Goal: Information Seeking & Learning: Find specific fact

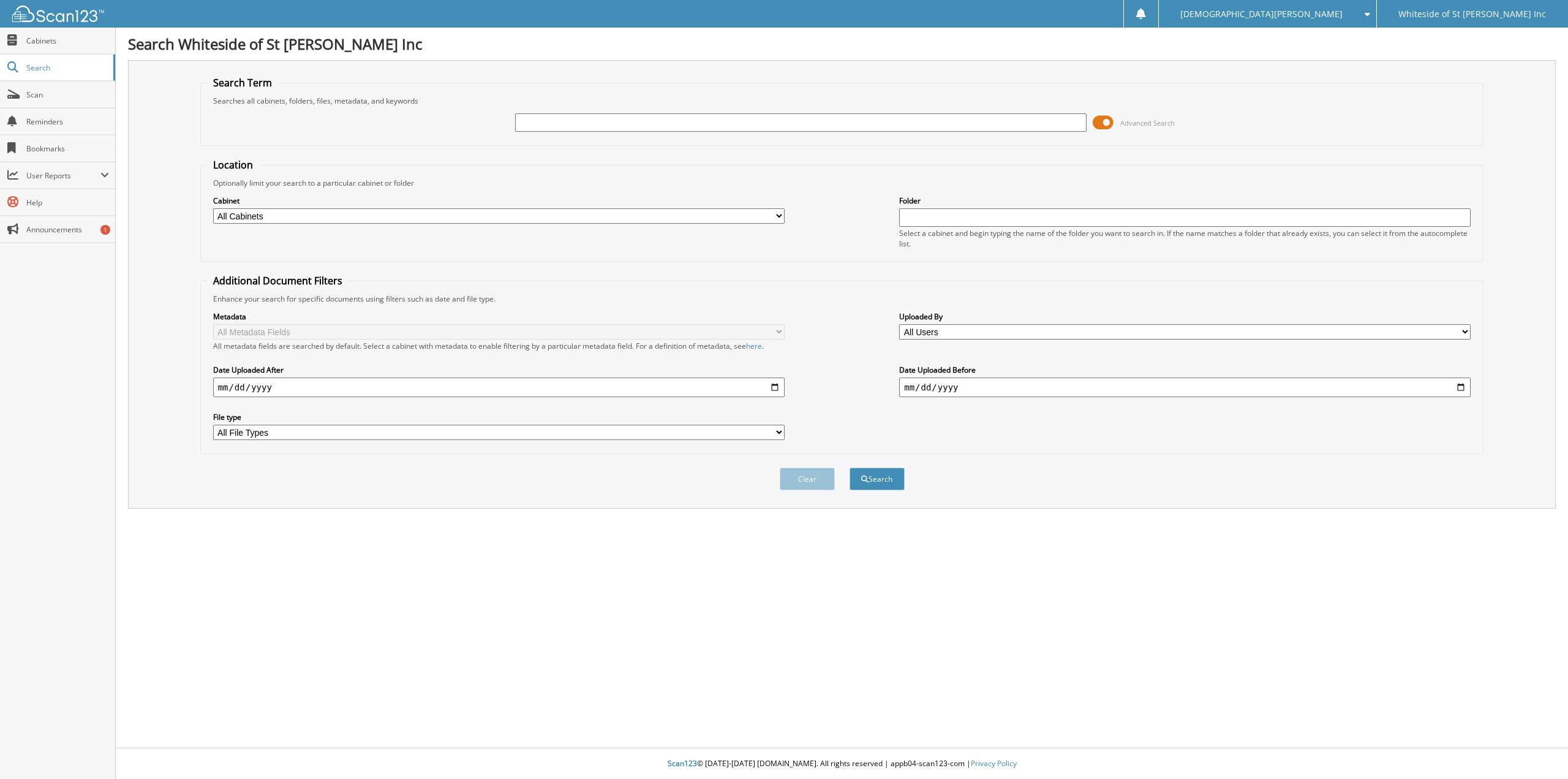
click at [529, 124] on input "text" at bounding box center [800, 122] width 572 height 19
type input "[PERSON_NAME]"
click at [849, 468] on button "Search" at bounding box center [876, 478] width 55 height 22
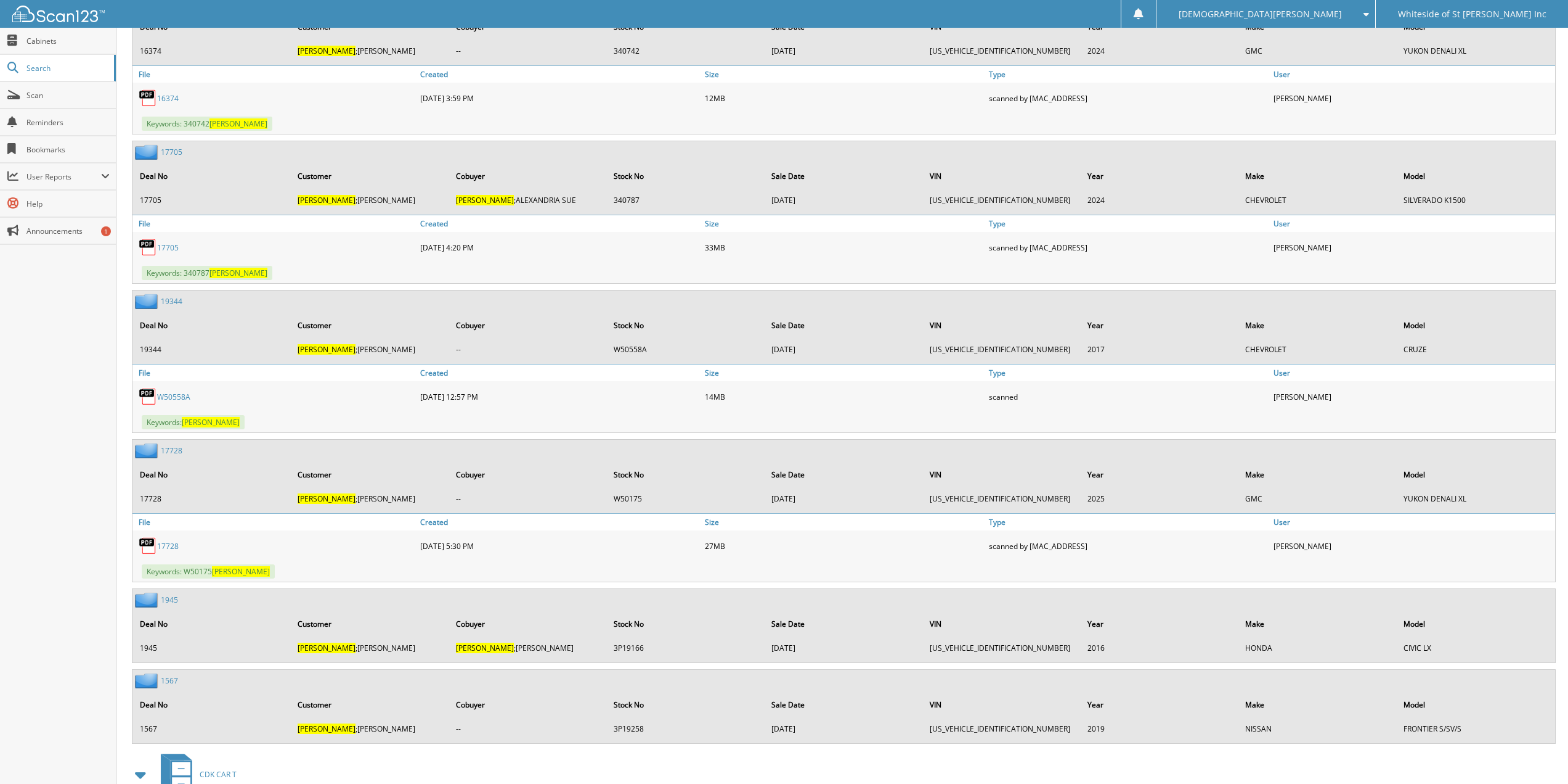
scroll to position [2651, 0]
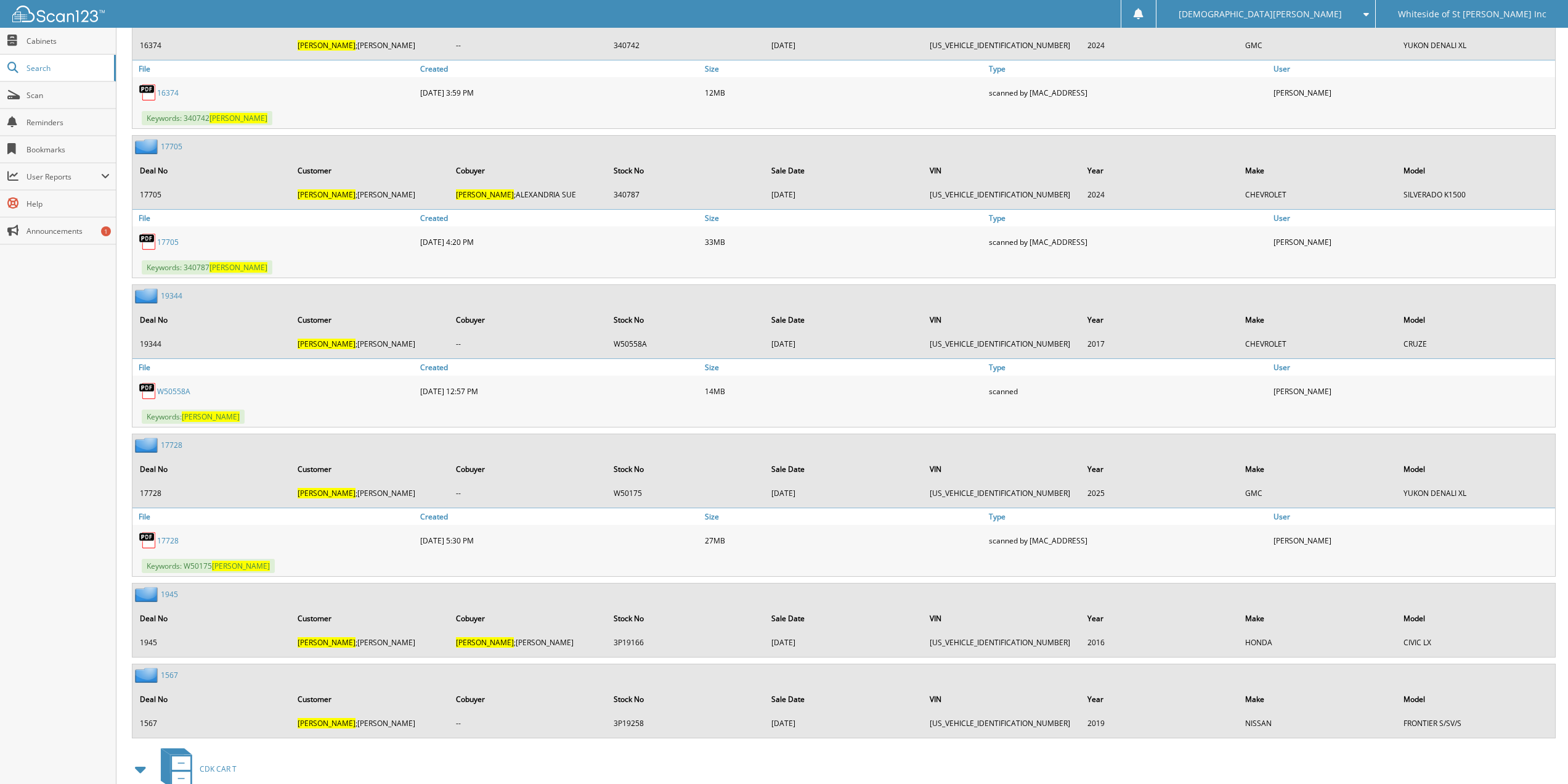
click at [168, 535] on link "17728" at bounding box center [168, 541] width 21 height 11
